Goal: Task Accomplishment & Management: Manage account settings

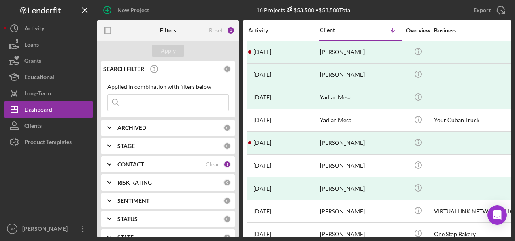
scroll to position [173, 0]
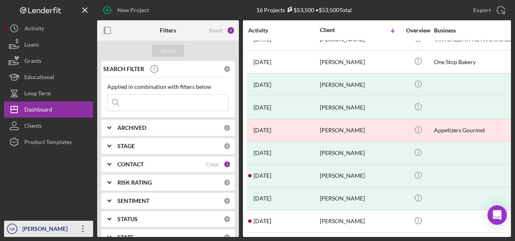
click at [79, 229] on icon "Icon/Overflow" at bounding box center [83, 228] width 20 height 20
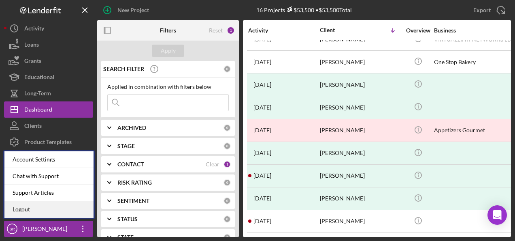
click at [50, 207] on link "Logout" at bounding box center [48, 209] width 89 height 17
